Goal: Use online tool/utility: Utilize a website feature to perform a specific function

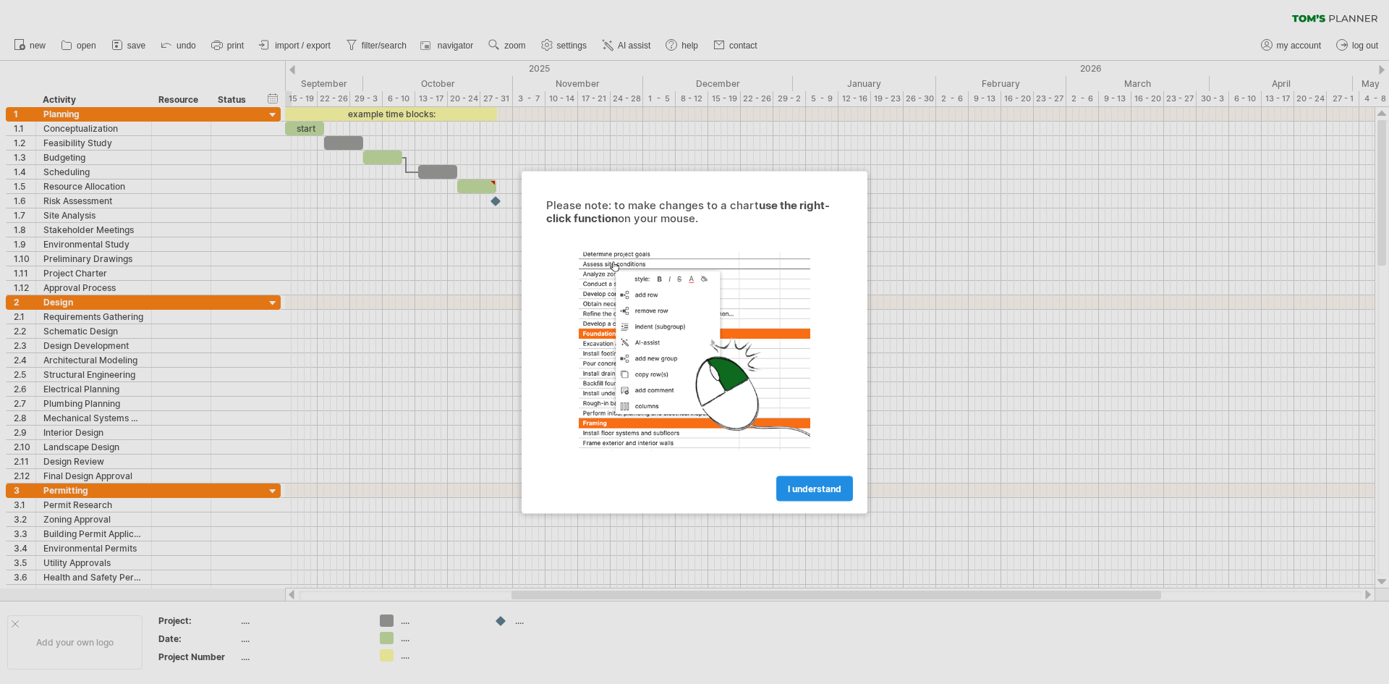
click at [818, 487] on span "I understand" at bounding box center [815, 488] width 54 height 11
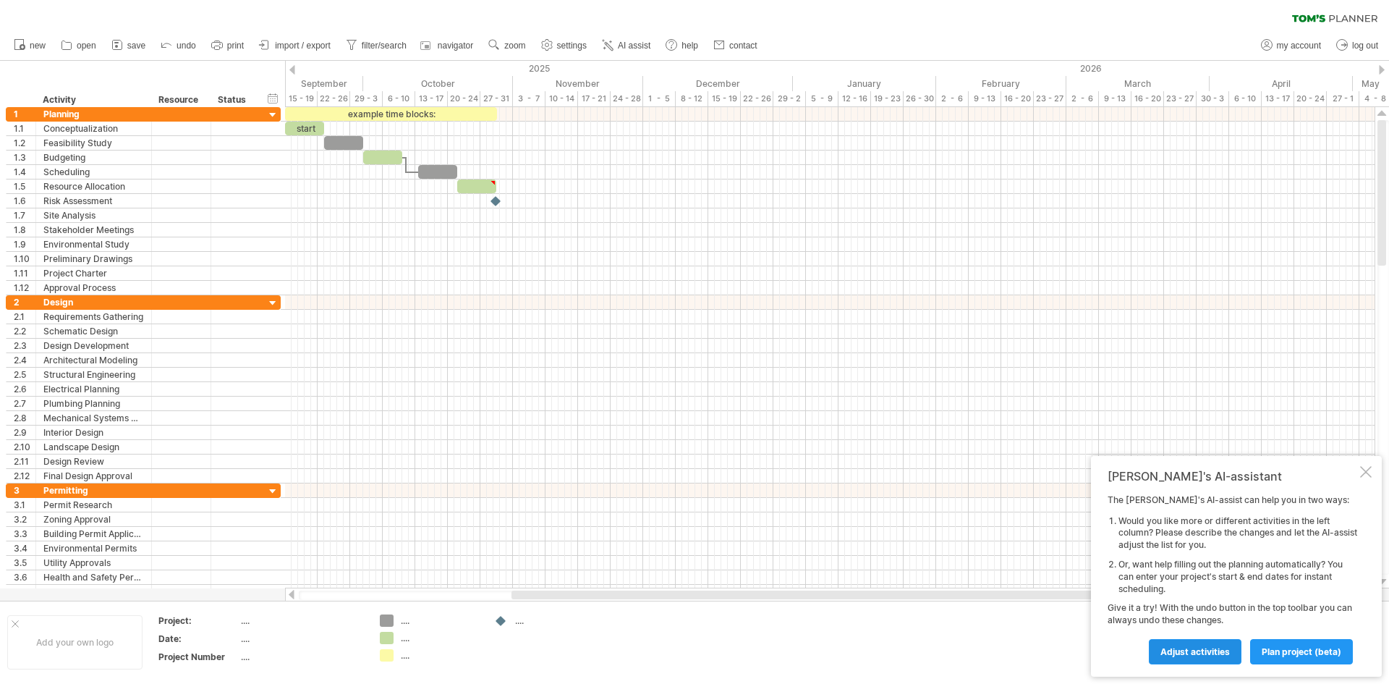
click at [1186, 646] on link "Adjust activities" at bounding box center [1195, 651] width 93 height 25
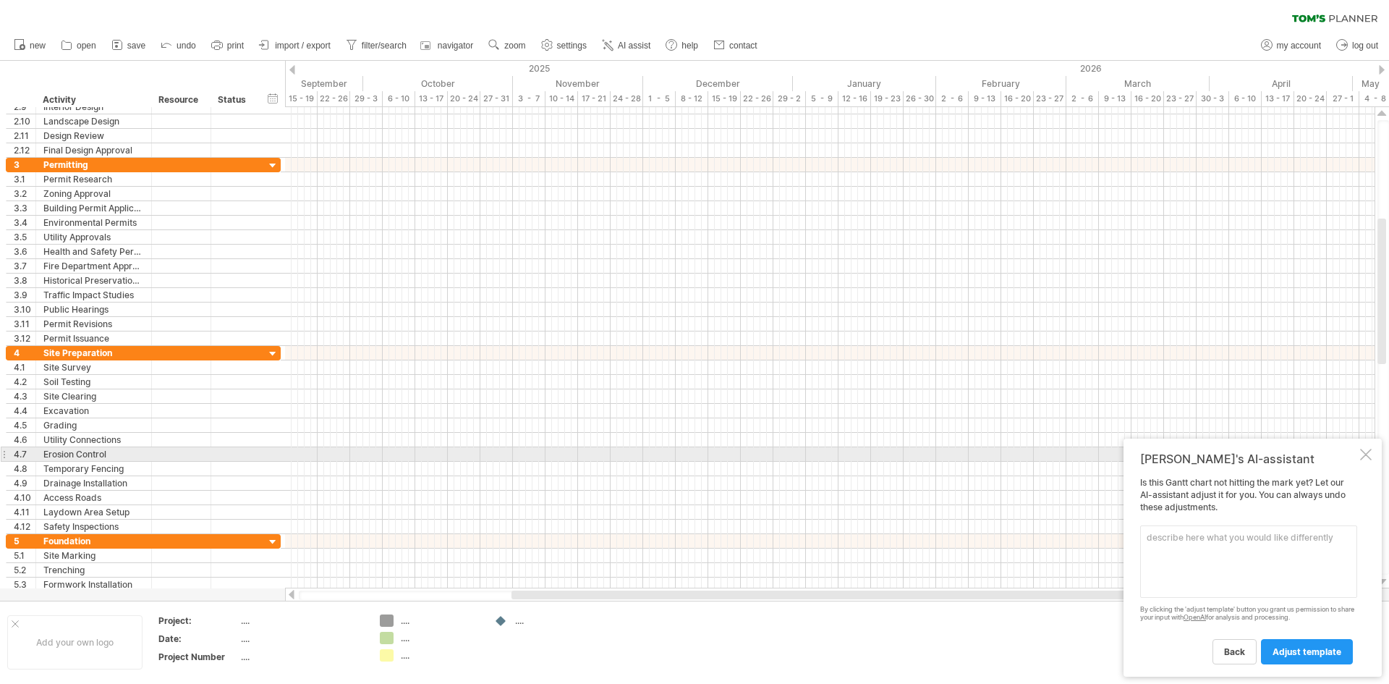
click at [1376, 452] on div "[PERSON_NAME]'s AI-assistant Is this [PERSON_NAME] chart not hitting the mark y…" at bounding box center [1253, 558] width 258 height 238
click at [1371, 455] on div at bounding box center [1366, 455] width 12 height 12
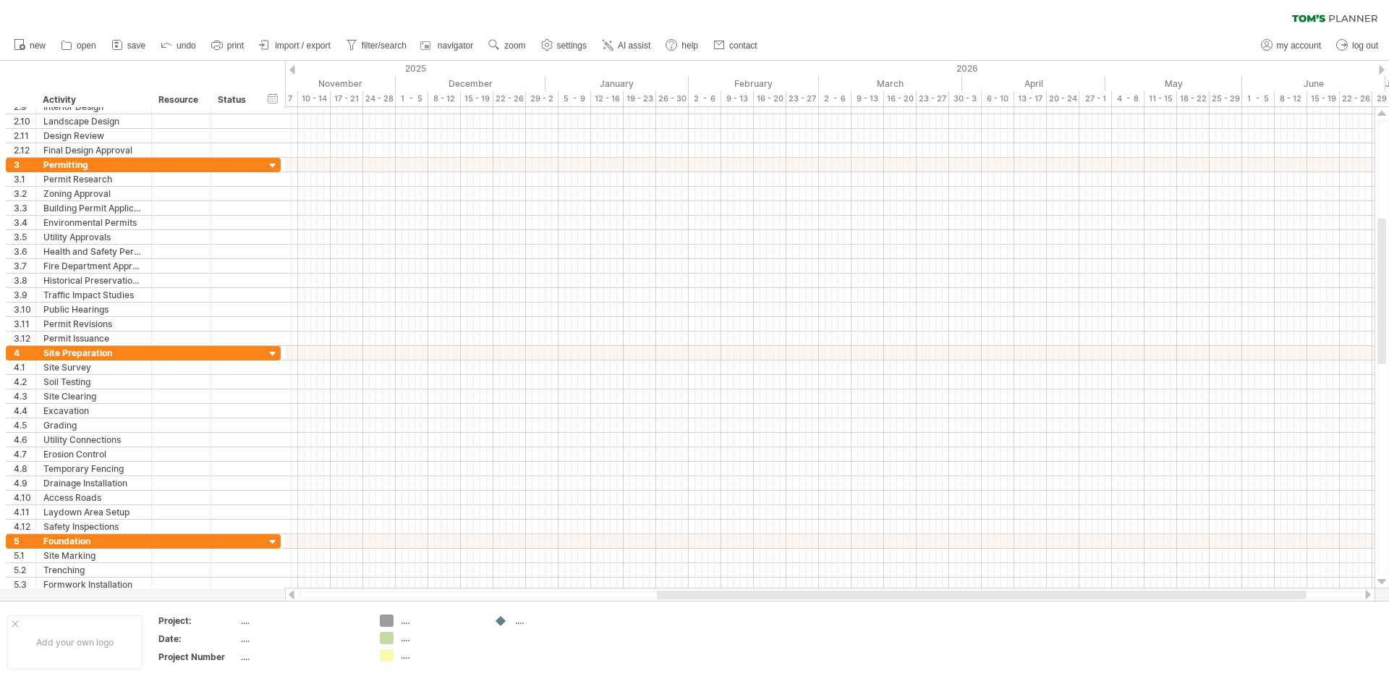
drag, startPoint x: 1046, startPoint y: 596, endPoint x: 1191, endPoint y: 596, distance: 145.5
click at [1191, 596] on div at bounding box center [982, 595] width 650 height 9
drag, startPoint x: 898, startPoint y: 596, endPoint x: 996, endPoint y: 595, distance: 97.7
click at [996, 595] on div at bounding box center [1037, 595] width 650 height 9
drag, startPoint x: 1061, startPoint y: 597, endPoint x: 1152, endPoint y: 596, distance: 91.2
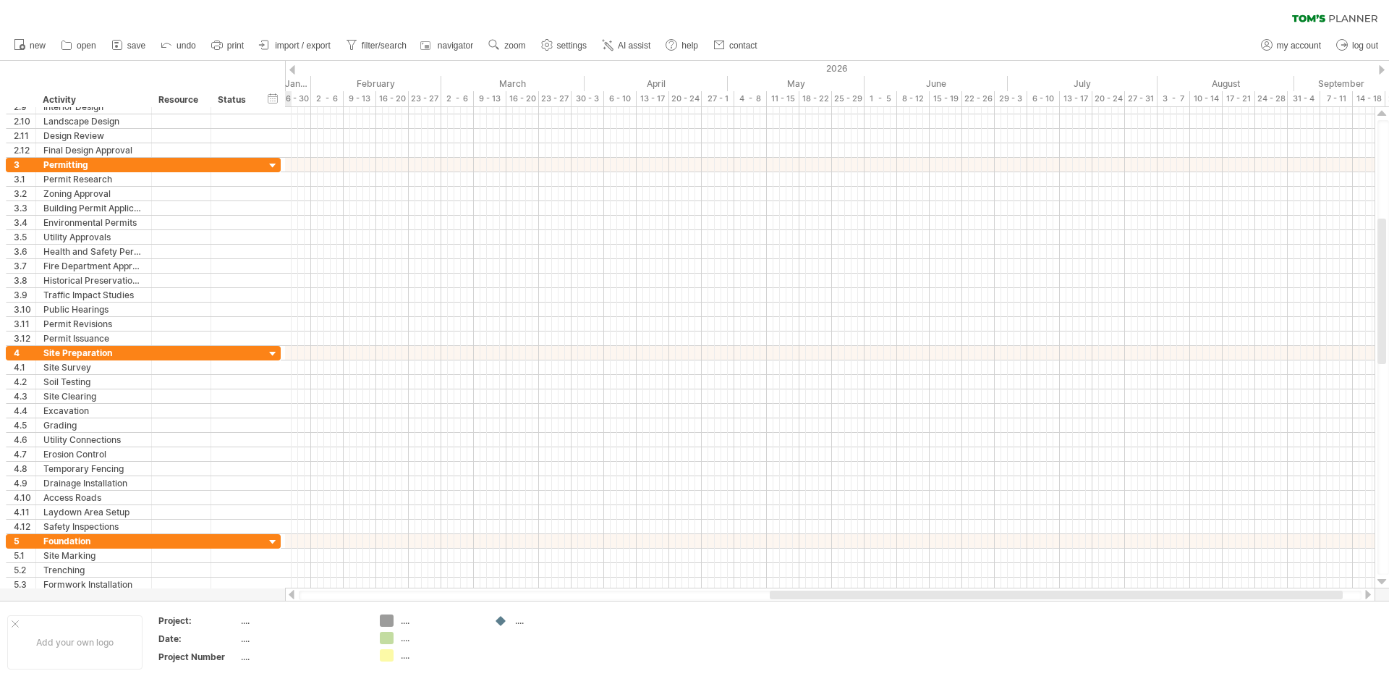
click at [1152, 596] on div at bounding box center [1056, 595] width 573 height 9
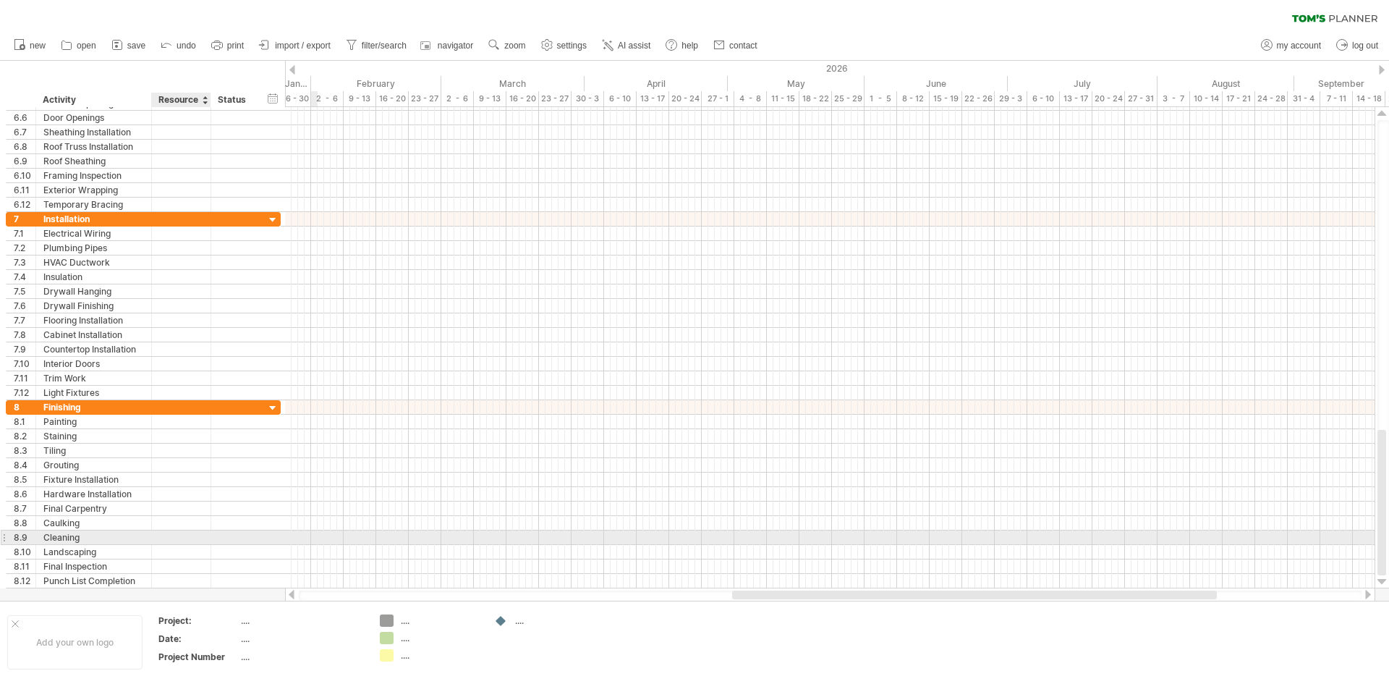
click at [188, 534] on div at bounding box center [181, 537] width 44 height 14
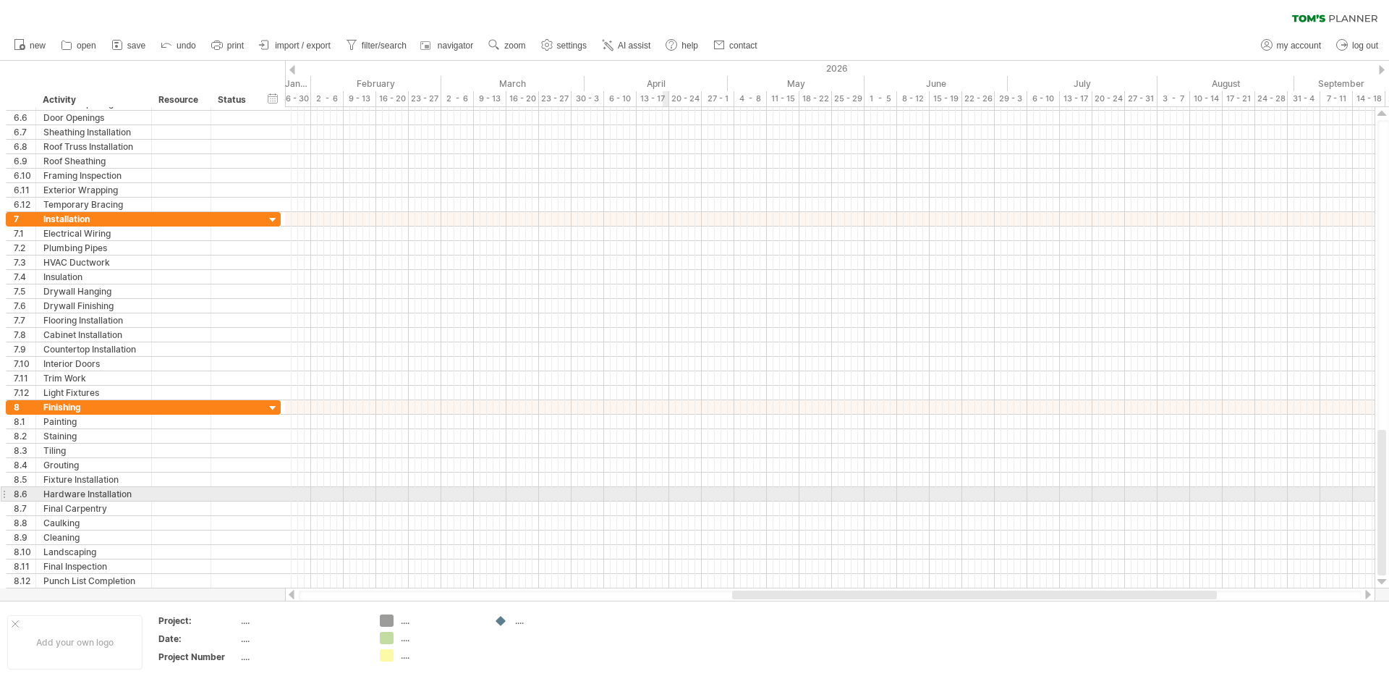
click at [666, 493] on div at bounding box center [830, 494] width 1090 height 14
